Goal: Complete application form

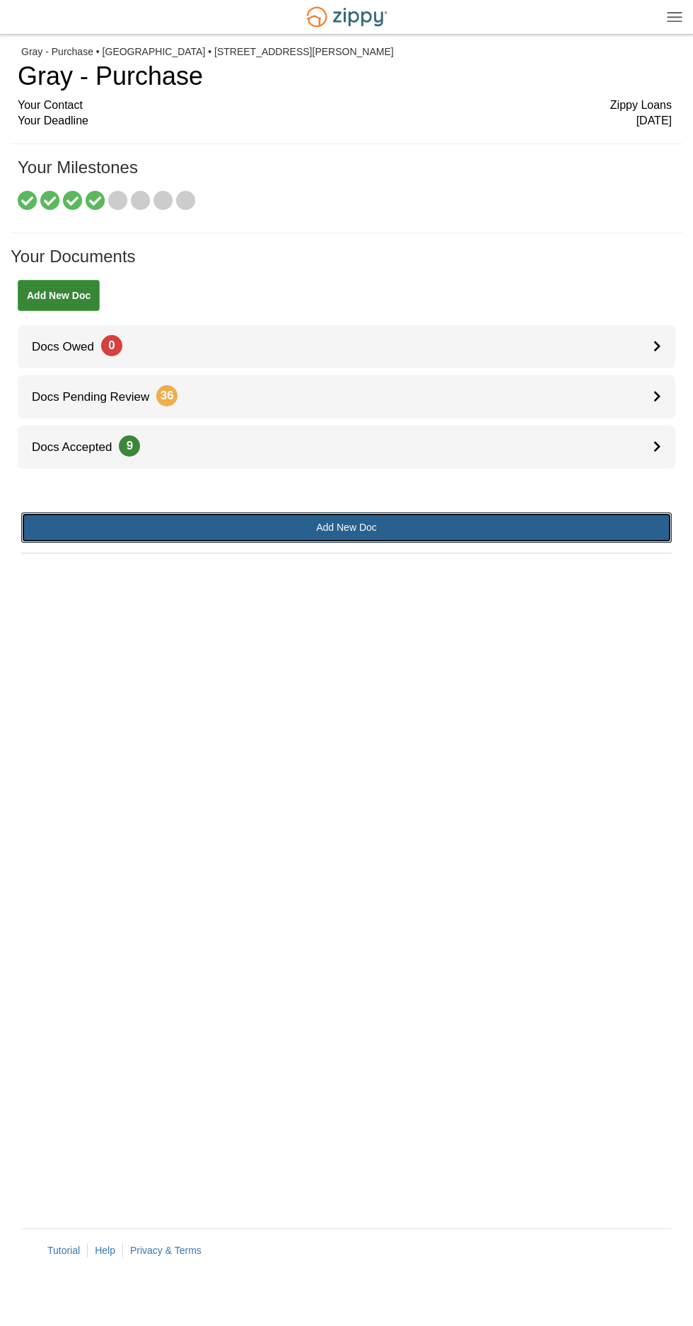
click at [567, 519] on link "Add New Doc" at bounding box center [346, 528] width 650 height 30
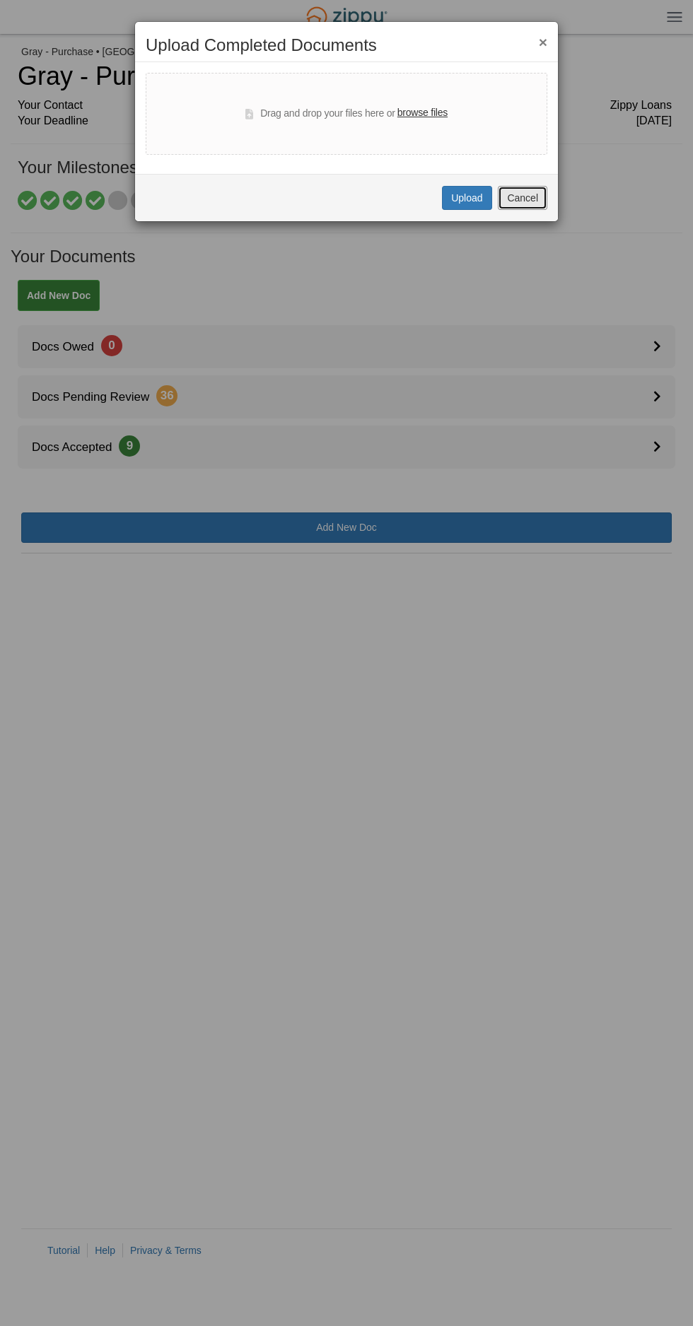
click at [540, 193] on button "Cancel" at bounding box center [522, 198] width 49 height 24
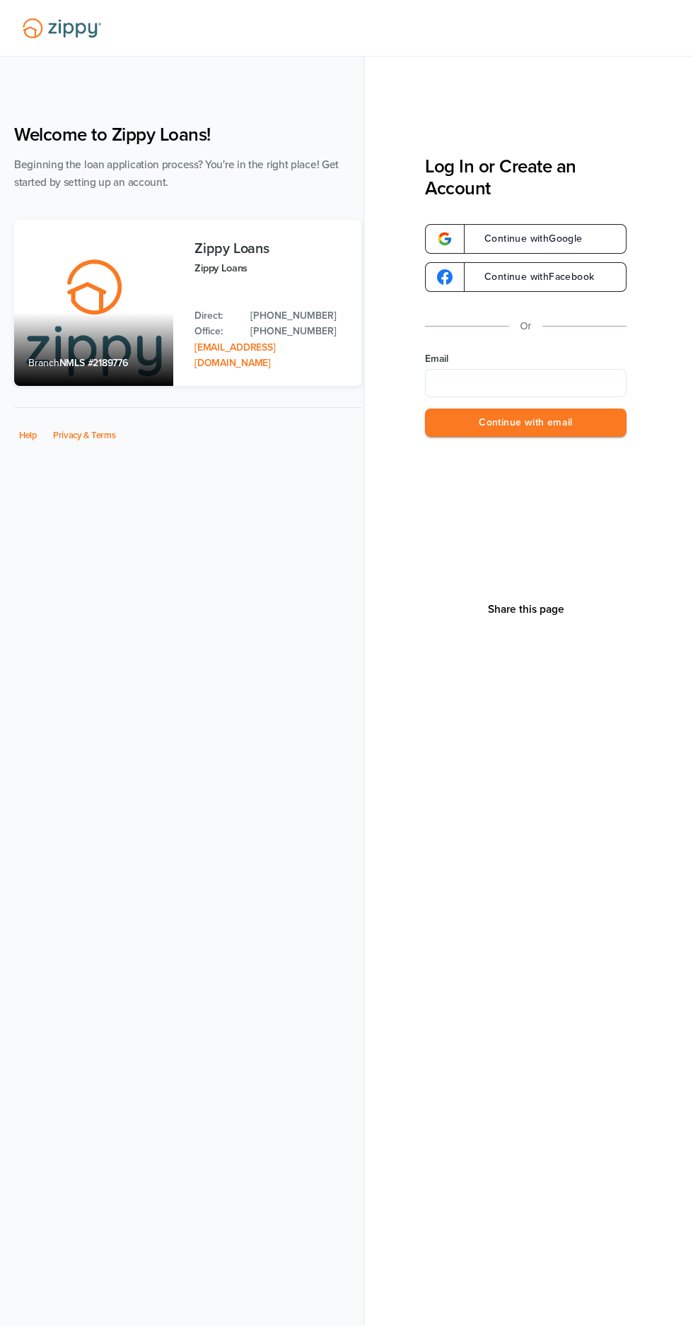
click at [578, 380] on input "Email" at bounding box center [526, 383] width 202 height 28
type input "**********"
click at [597, 421] on button "Continue with email" at bounding box center [526, 423] width 202 height 29
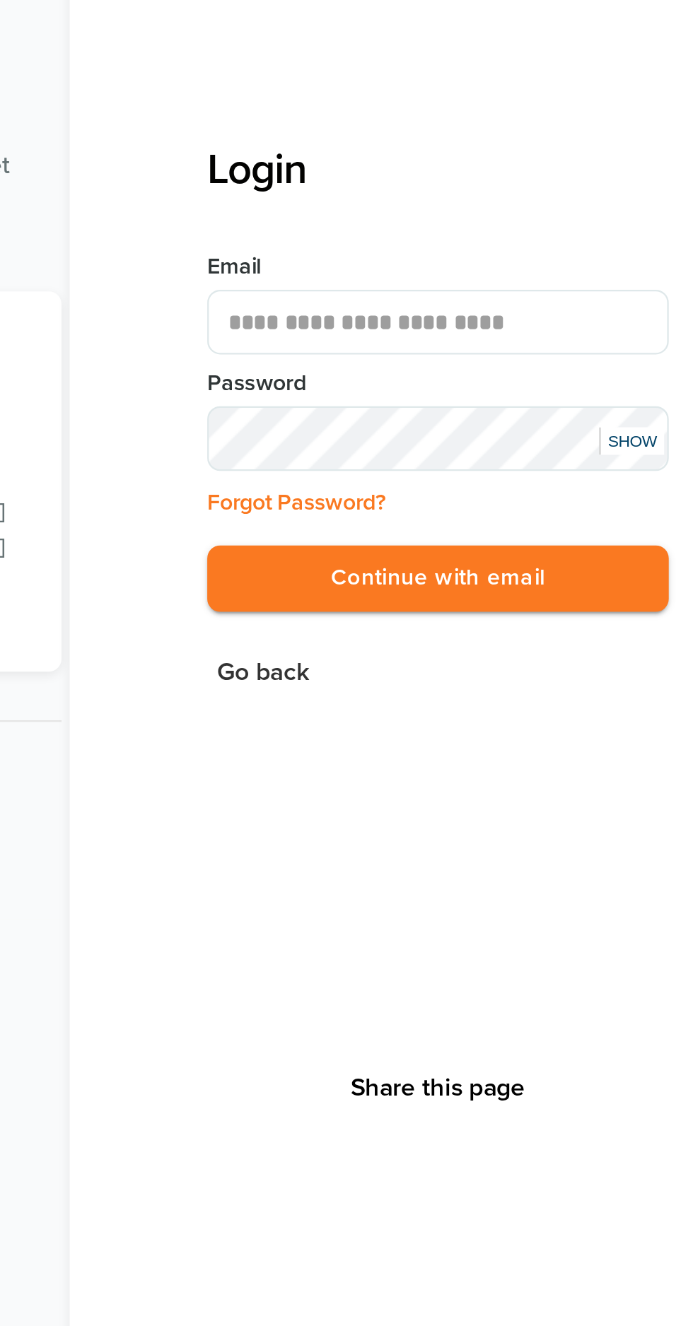
click at [558, 341] on button "Continue with email" at bounding box center [526, 345] width 202 height 29
